Goal: Use online tool/utility: Utilize a website feature to perform a specific function

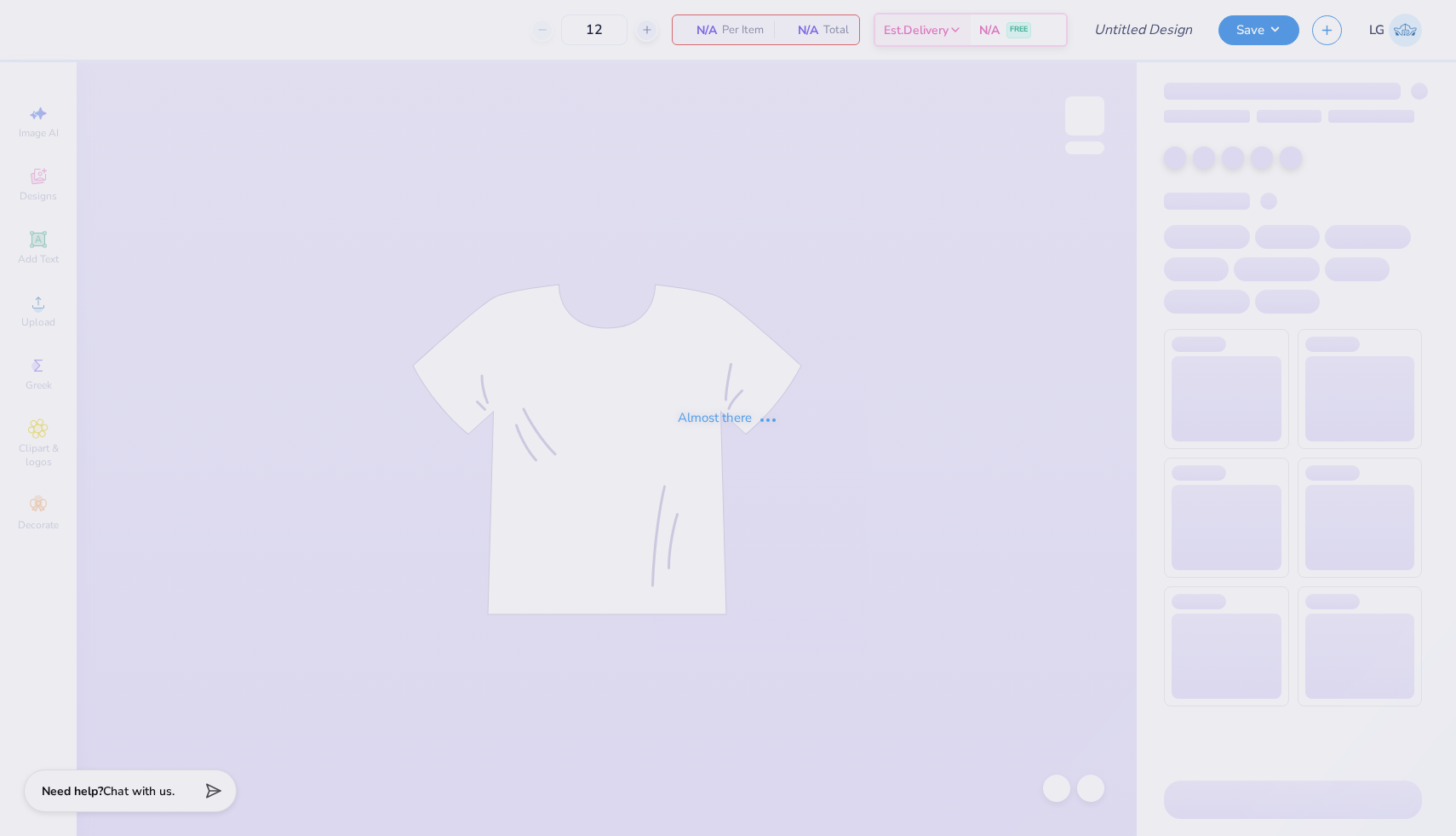
type input "sailboat"
type input "30"
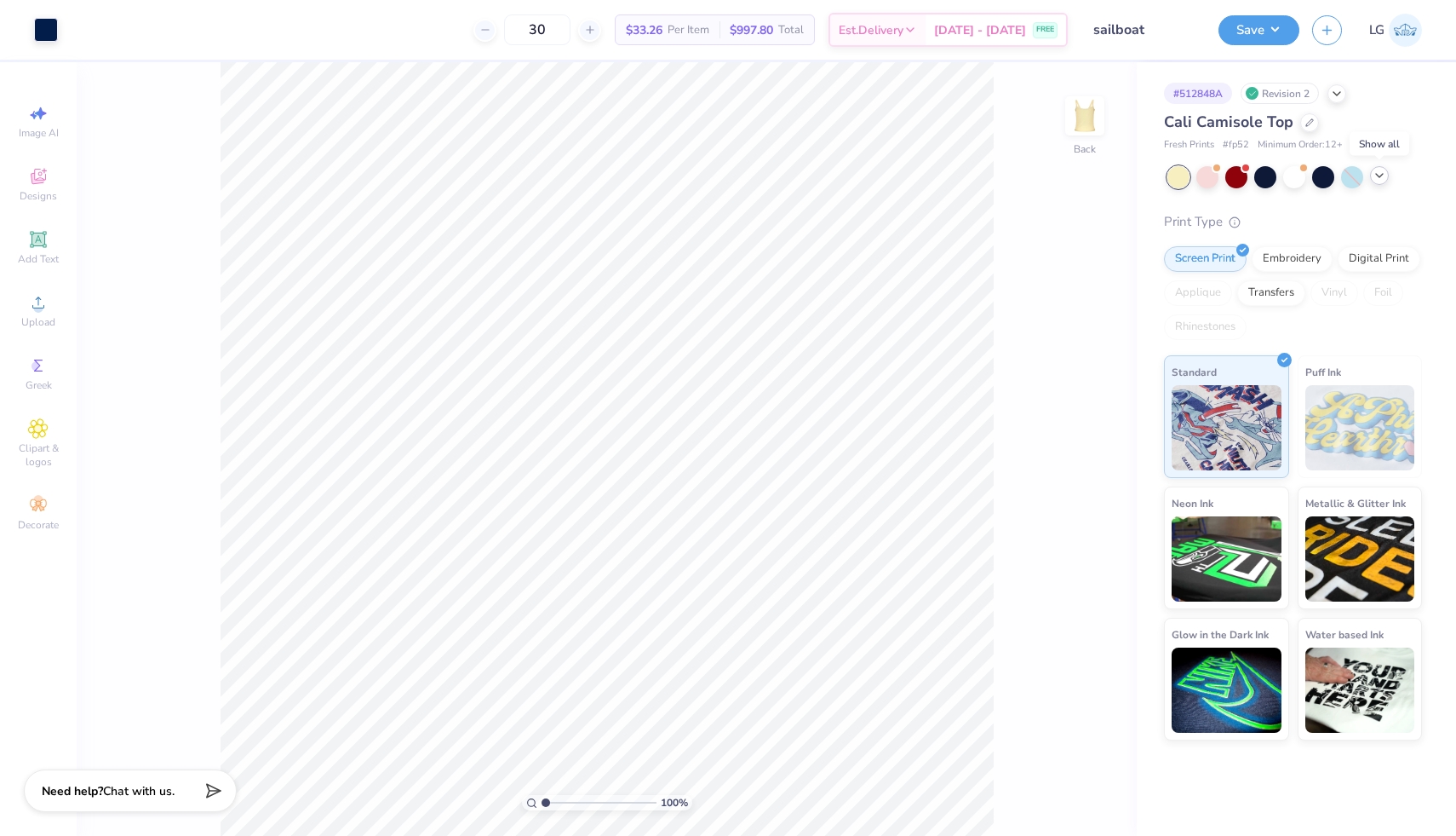
click at [1384, 177] on icon at bounding box center [1378, 175] width 14 height 14
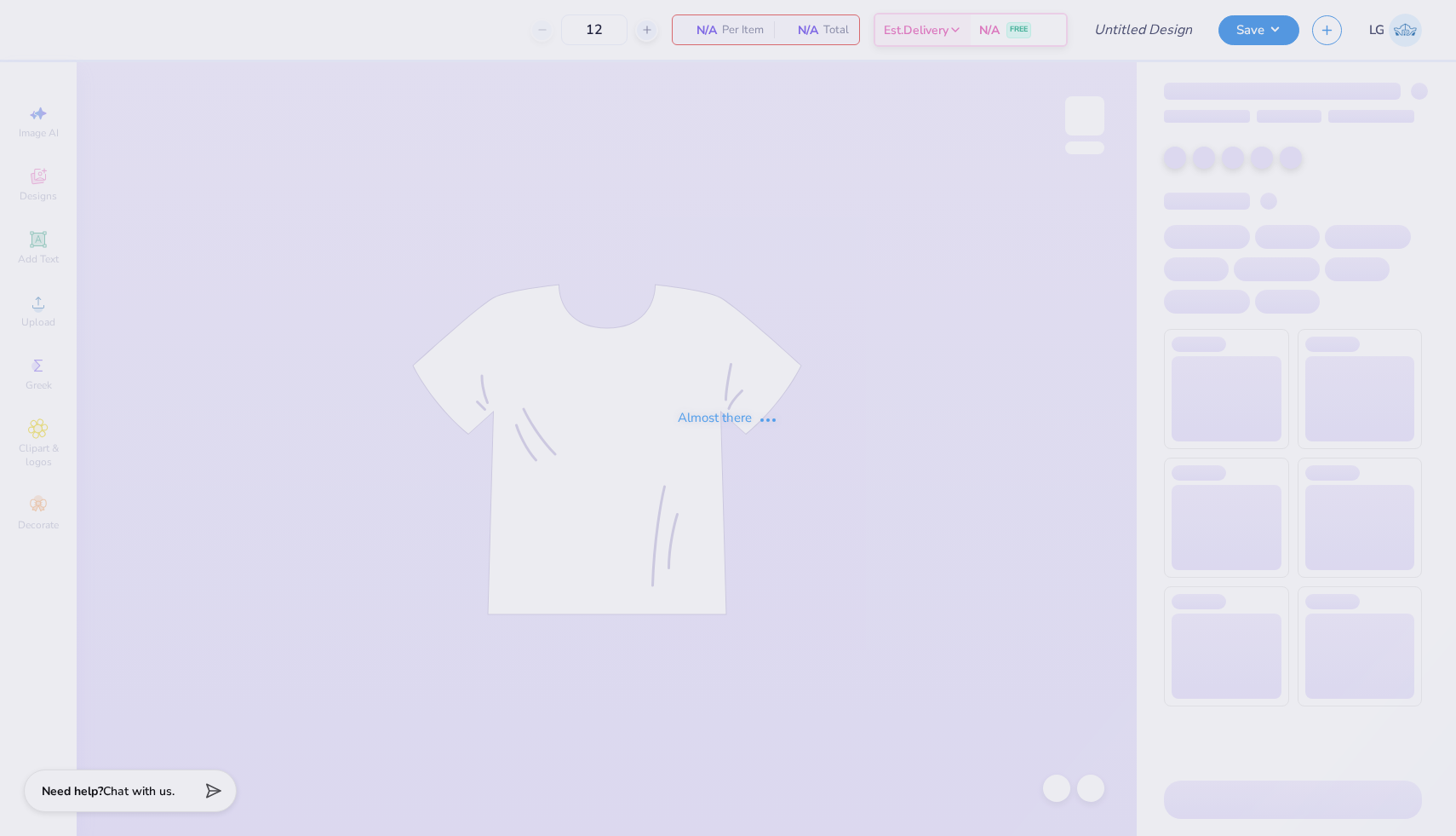
type input "[PERSON_NAME] inspired tank"
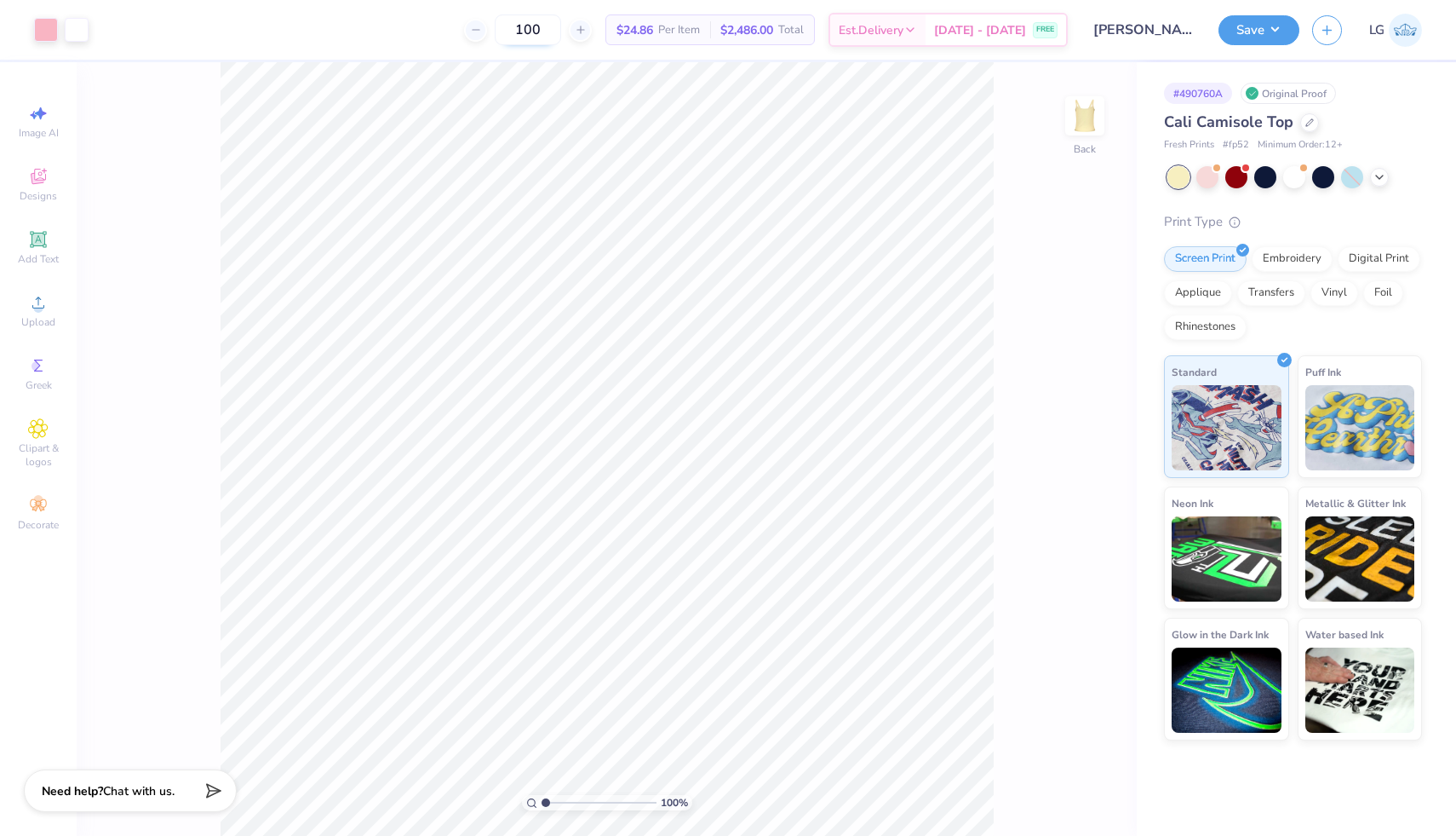
click at [561, 40] on input "100" at bounding box center [527, 30] width 67 height 31
type input "1"
type input "30"
